Goal: Check status

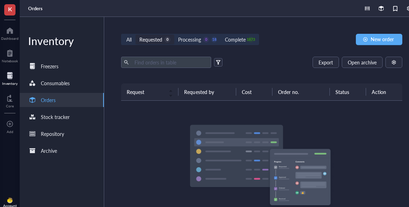
click at [193, 43] on div "Processing" at bounding box center [189, 40] width 23 height 8
click at [174, 34] on input "Processing 0 18" at bounding box center [174, 34] width 0 height 0
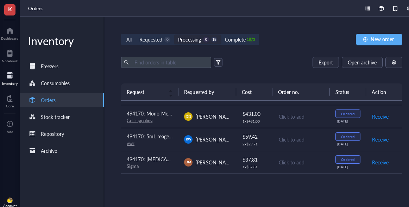
scroll to position [11, 0]
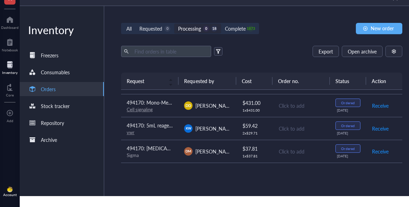
click at [208, 154] on span "[PERSON_NAME]" at bounding box center [214, 151] width 39 height 7
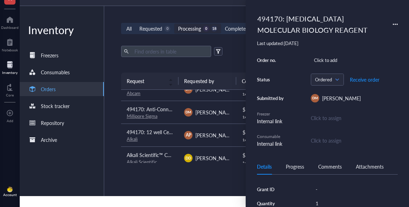
scroll to position [166, 0]
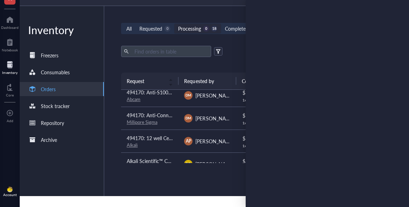
click at [220, 148] on td "AP Ashley Pearson" at bounding box center [206, 141] width 57 height 23
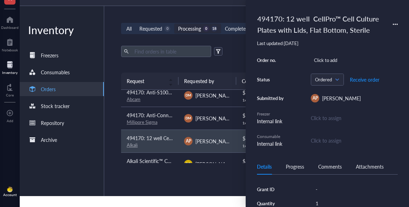
click at [221, 117] on span "[PERSON_NAME]" at bounding box center [214, 118] width 39 height 7
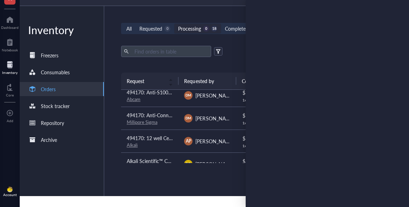
click at [225, 99] on div "DM Dana Messinger" at bounding box center [207, 95] width 46 height 8
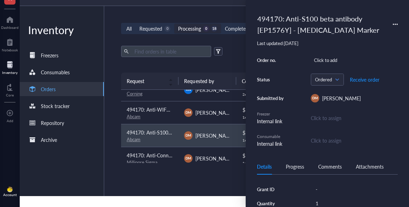
scroll to position [124, 0]
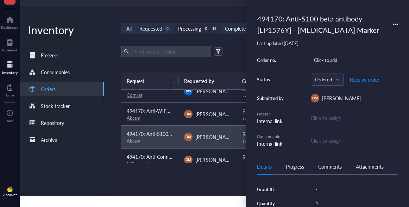
click at [215, 117] on span "[PERSON_NAME]" at bounding box center [214, 114] width 39 height 7
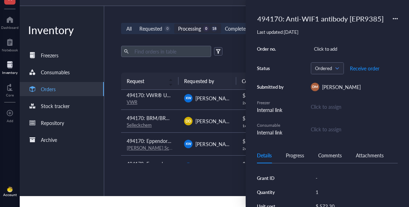
scroll to position [0, 0]
